Goal: Information Seeking & Learning: Learn about a topic

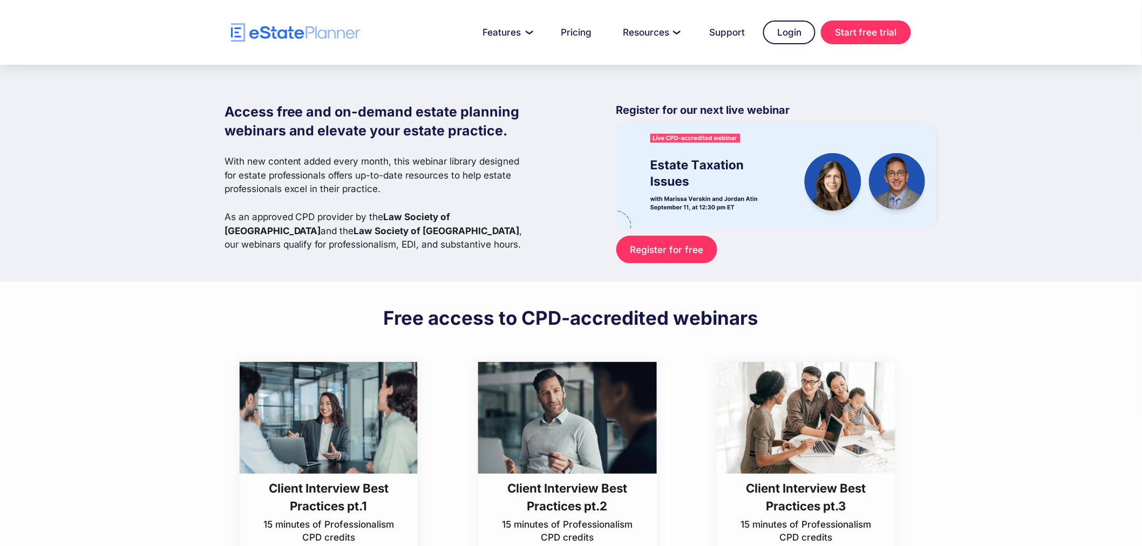
click at [354, 413] on img at bounding box center [329, 418] width 179 height 112
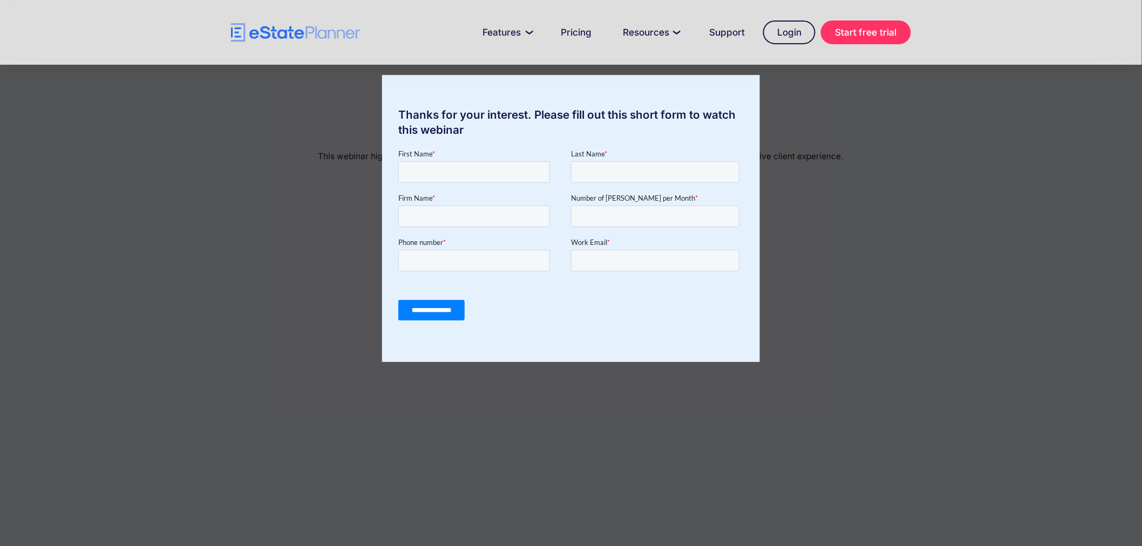
click at [440, 306] on input "**********" at bounding box center [431, 310] width 66 height 21
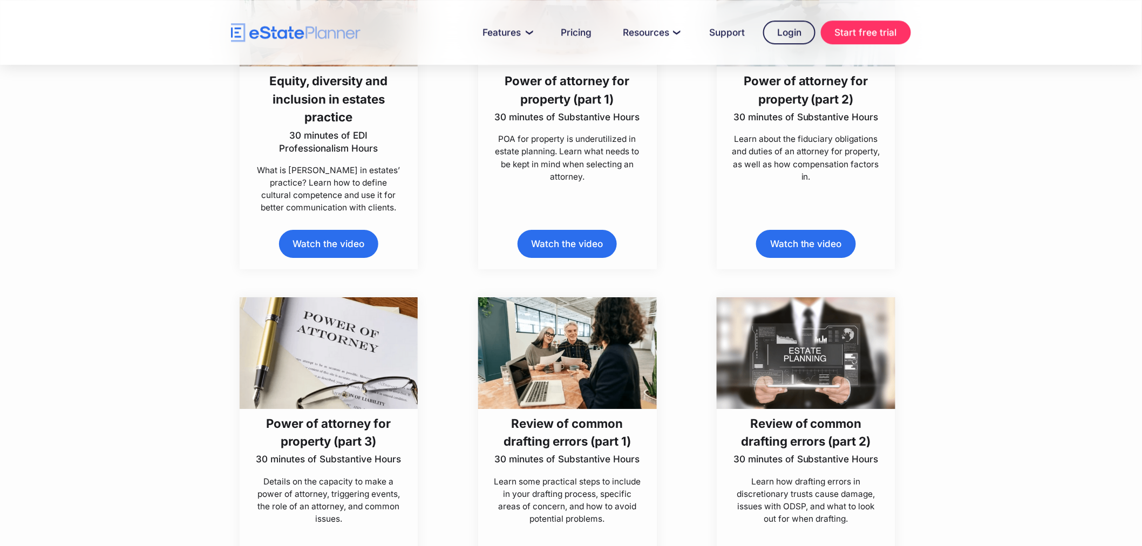
scroll to position [4918, 0]
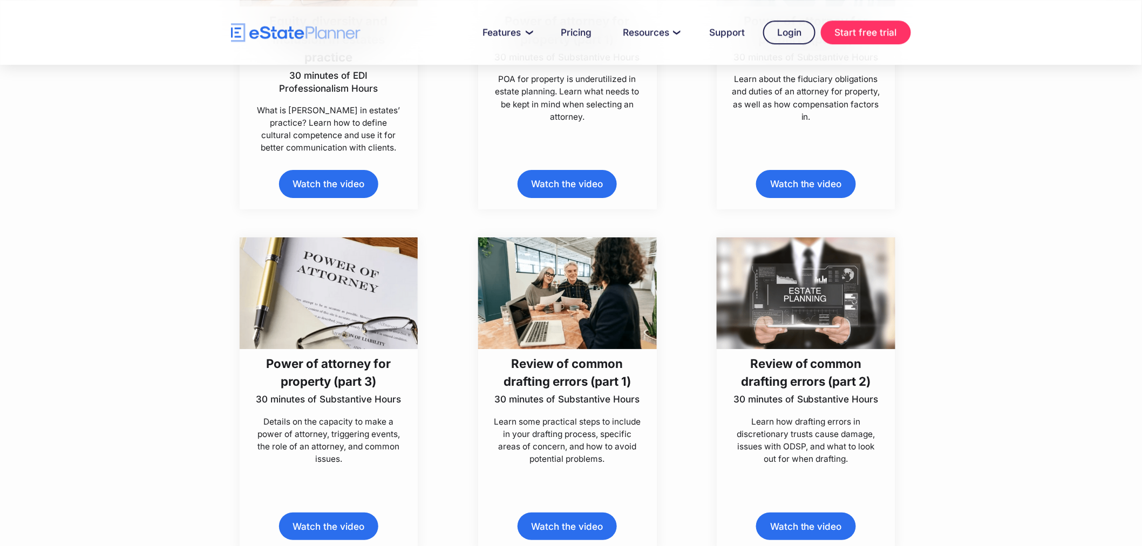
click at [573, 528] on link "Watch the video" at bounding box center [567, 527] width 99 height 28
